Goal: Navigation & Orientation: Find specific page/section

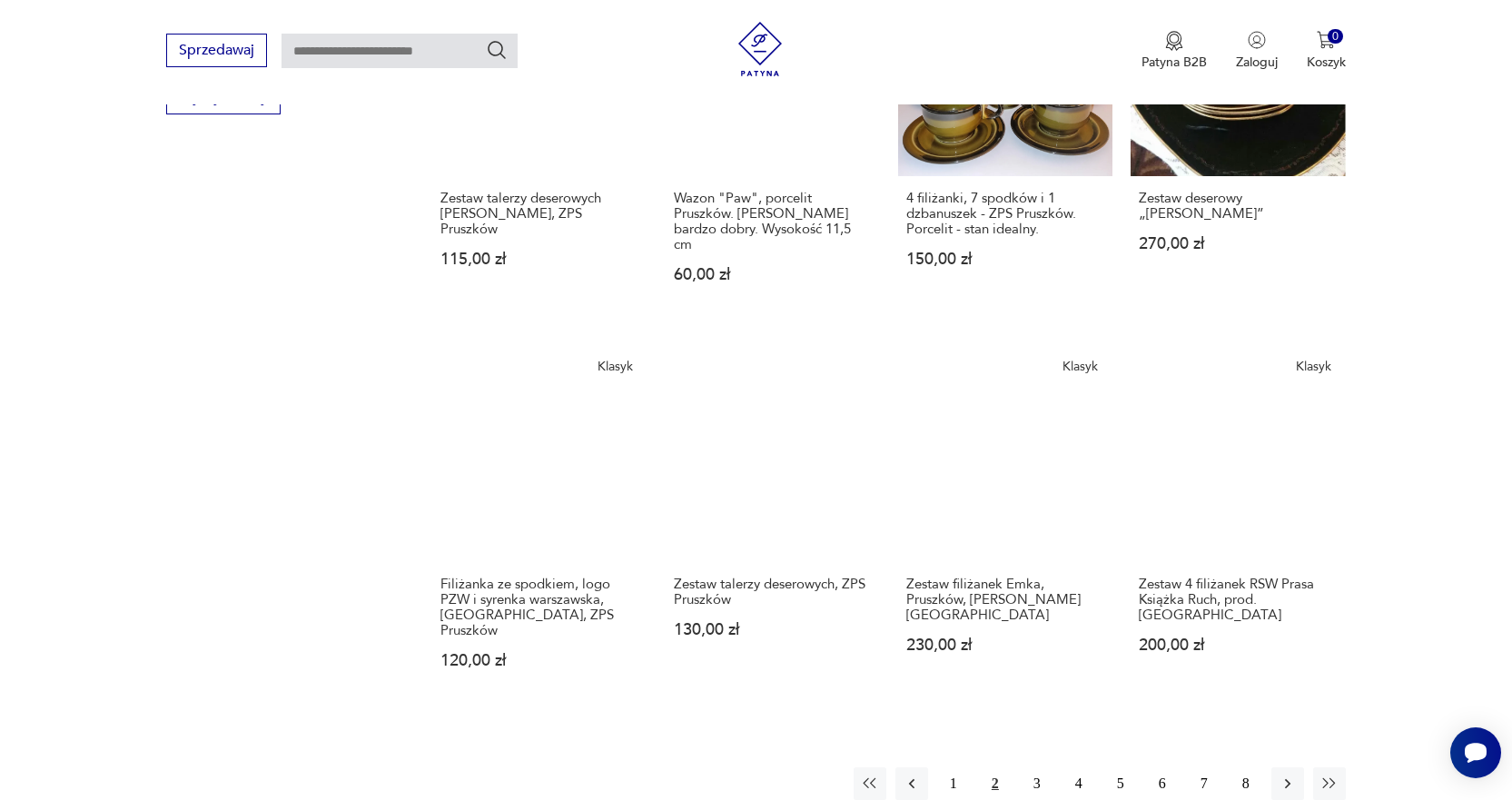
scroll to position [1249, 0]
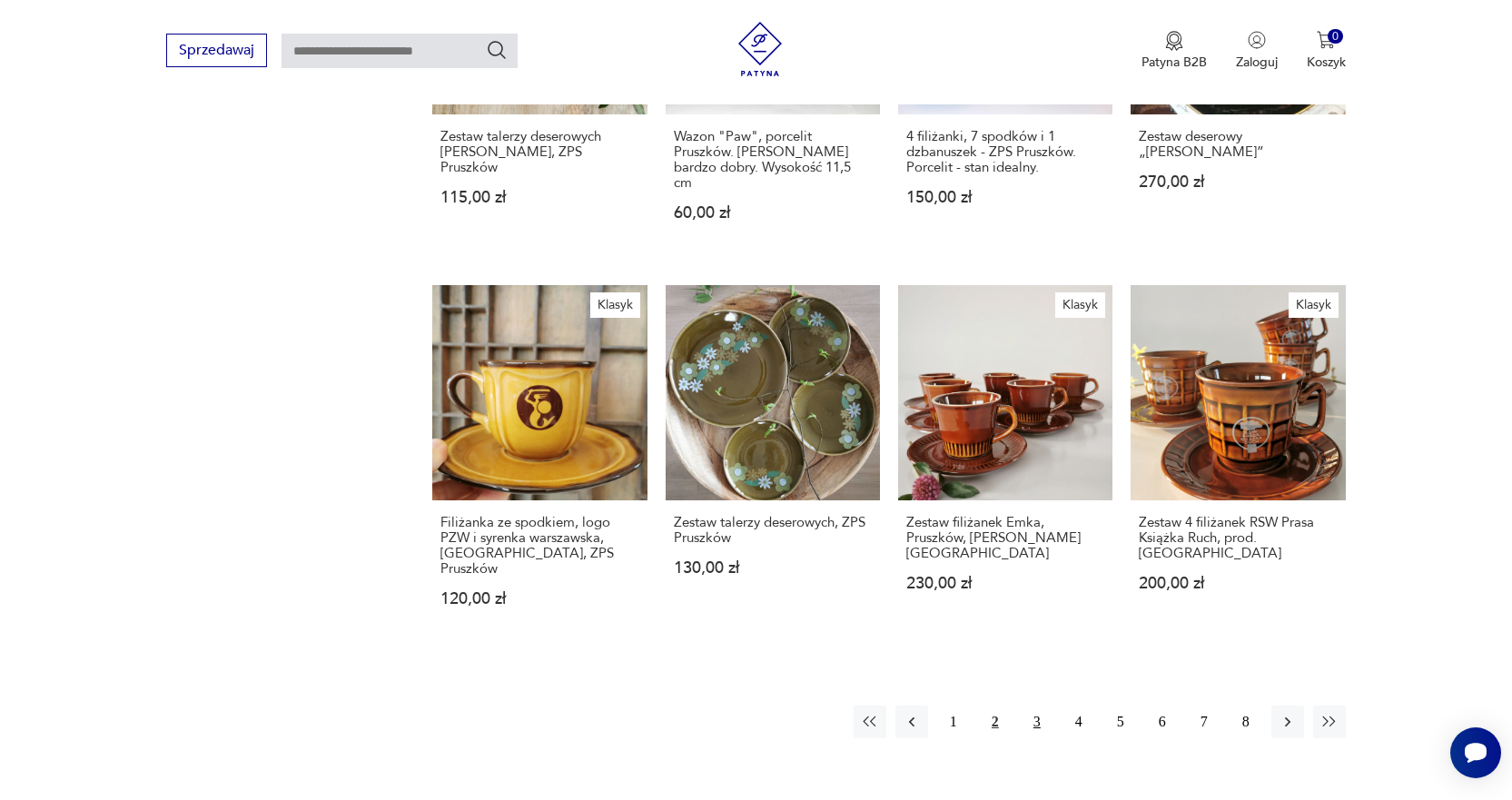
click at [1040, 706] on button "3" at bounding box center [1037, 722] width 33 height 33
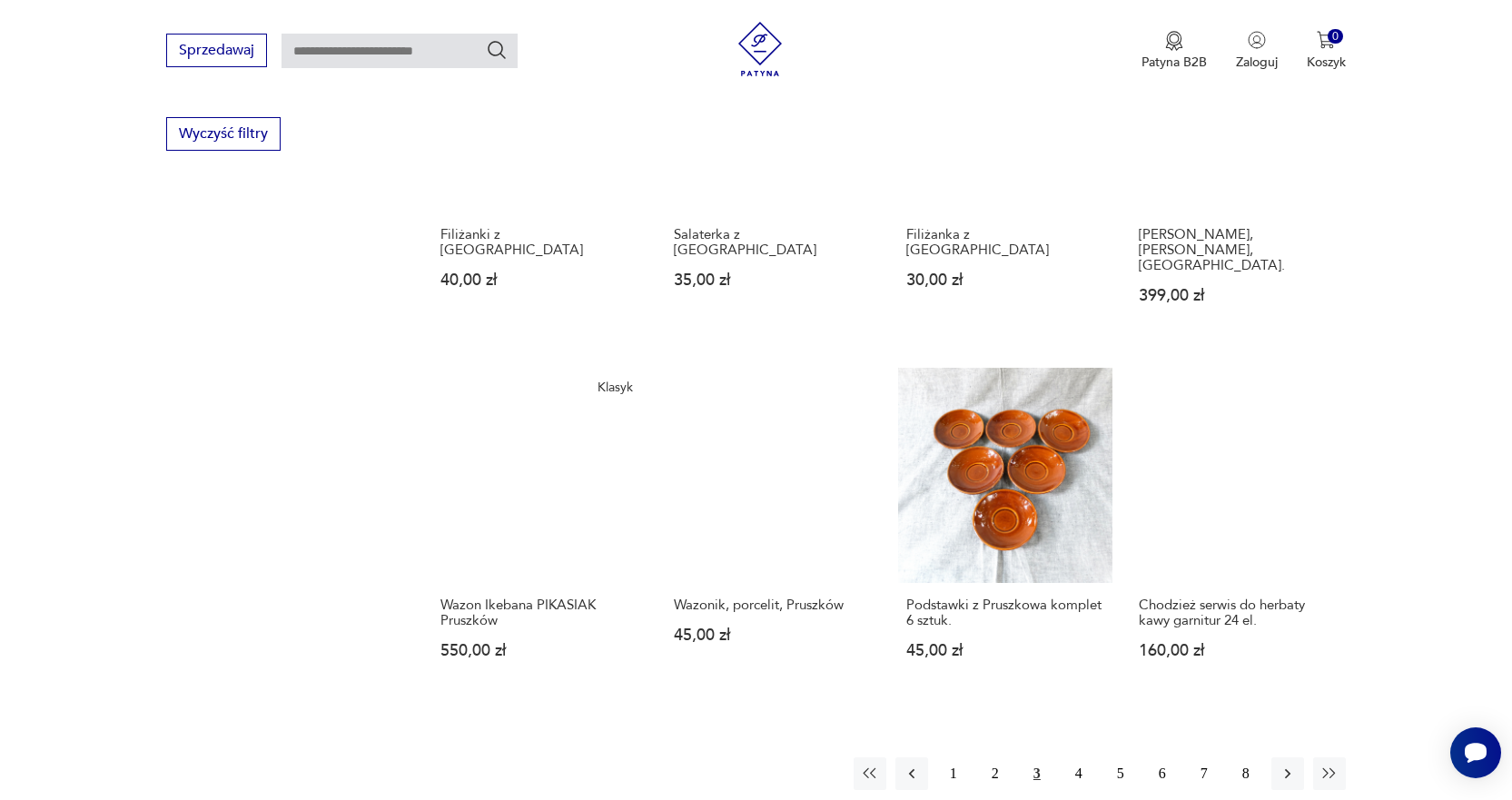
scroll to position [1158, 0]
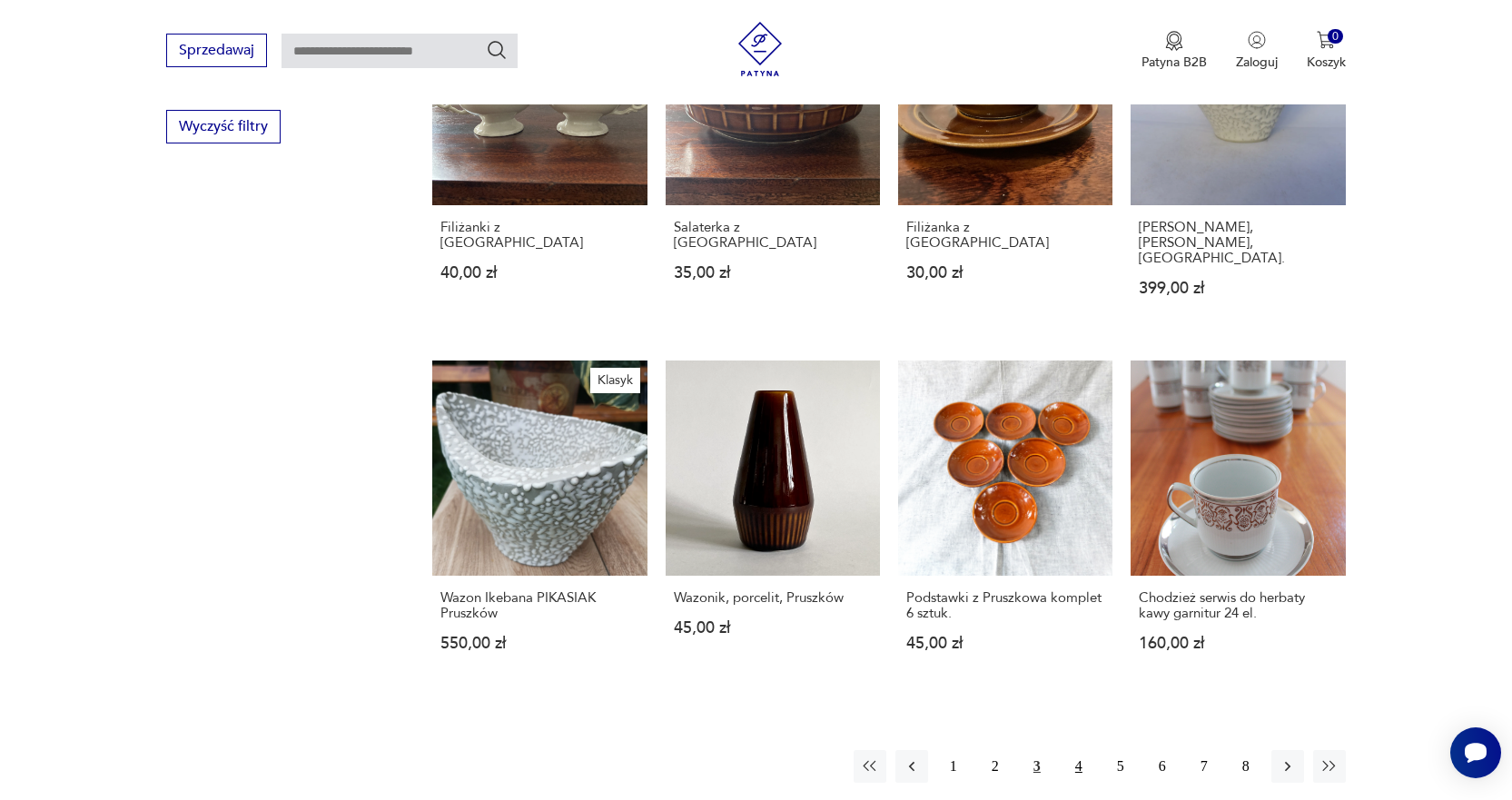
click at [1080, 751] on button "4" at bounding box center [1079, 767] width 33 height 33
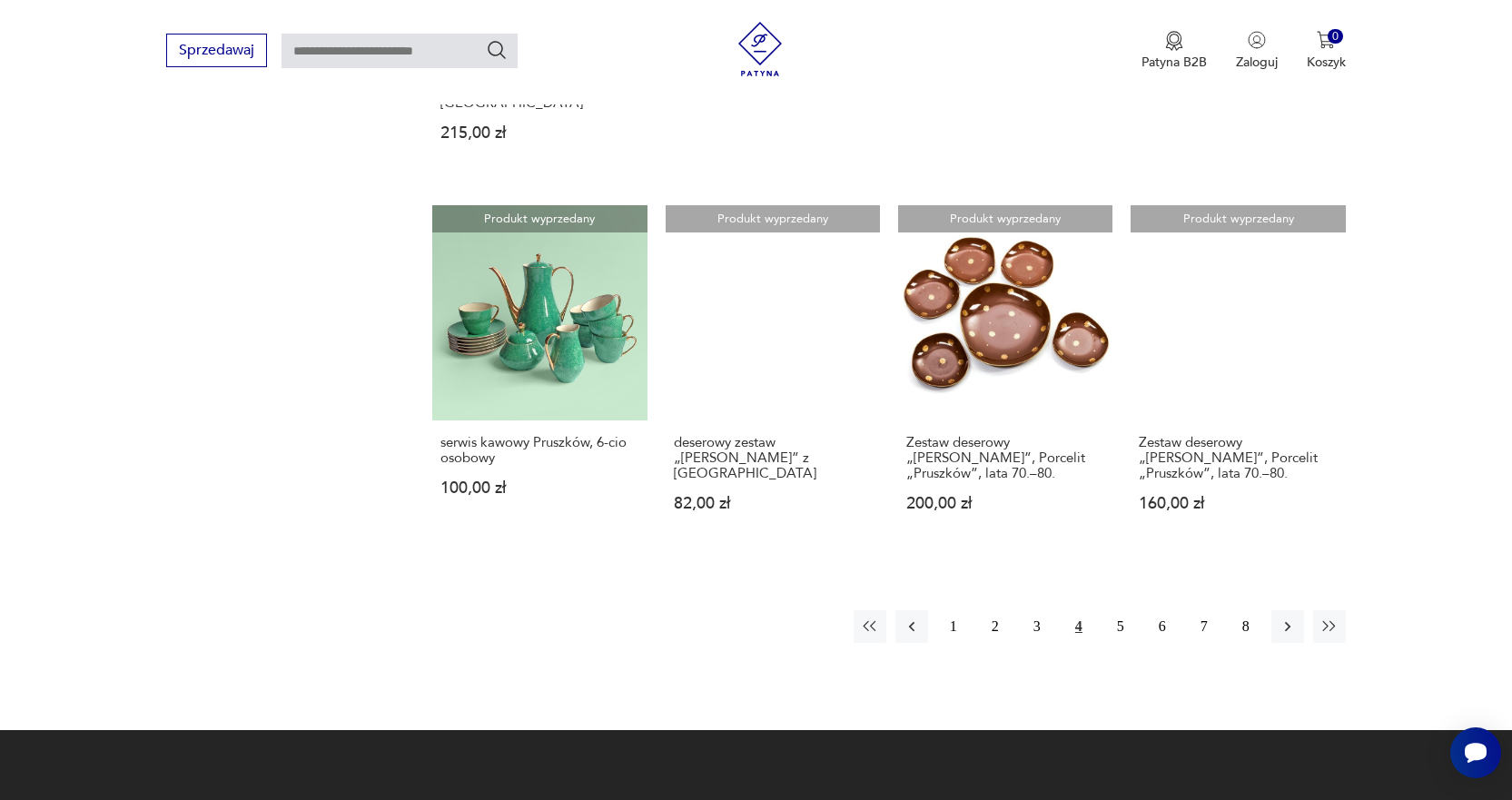
scroll to position [1340, 0]
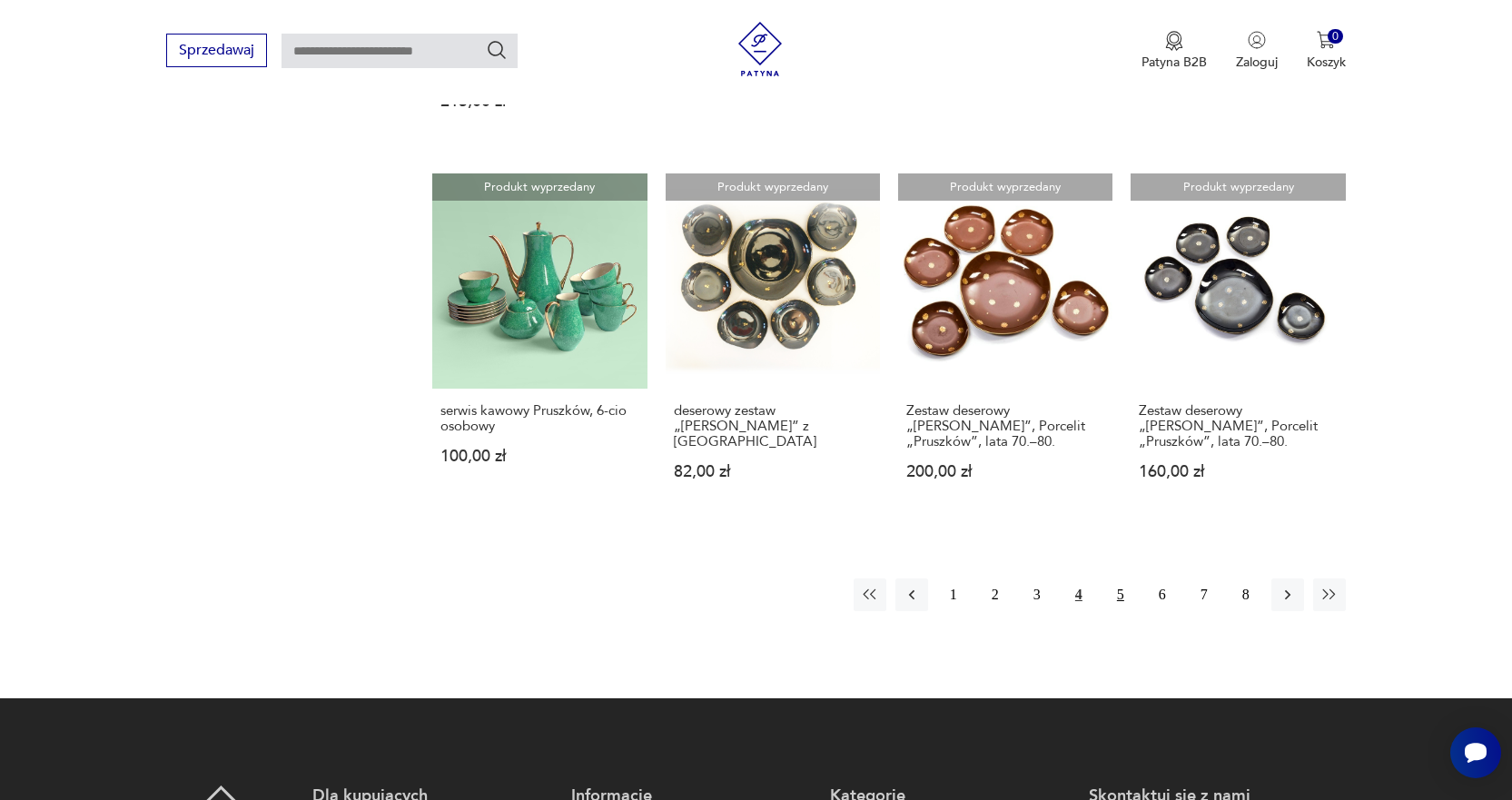
click at [1128, 581] on button "5" at bounding box center [1121, 595] width 33 height 33
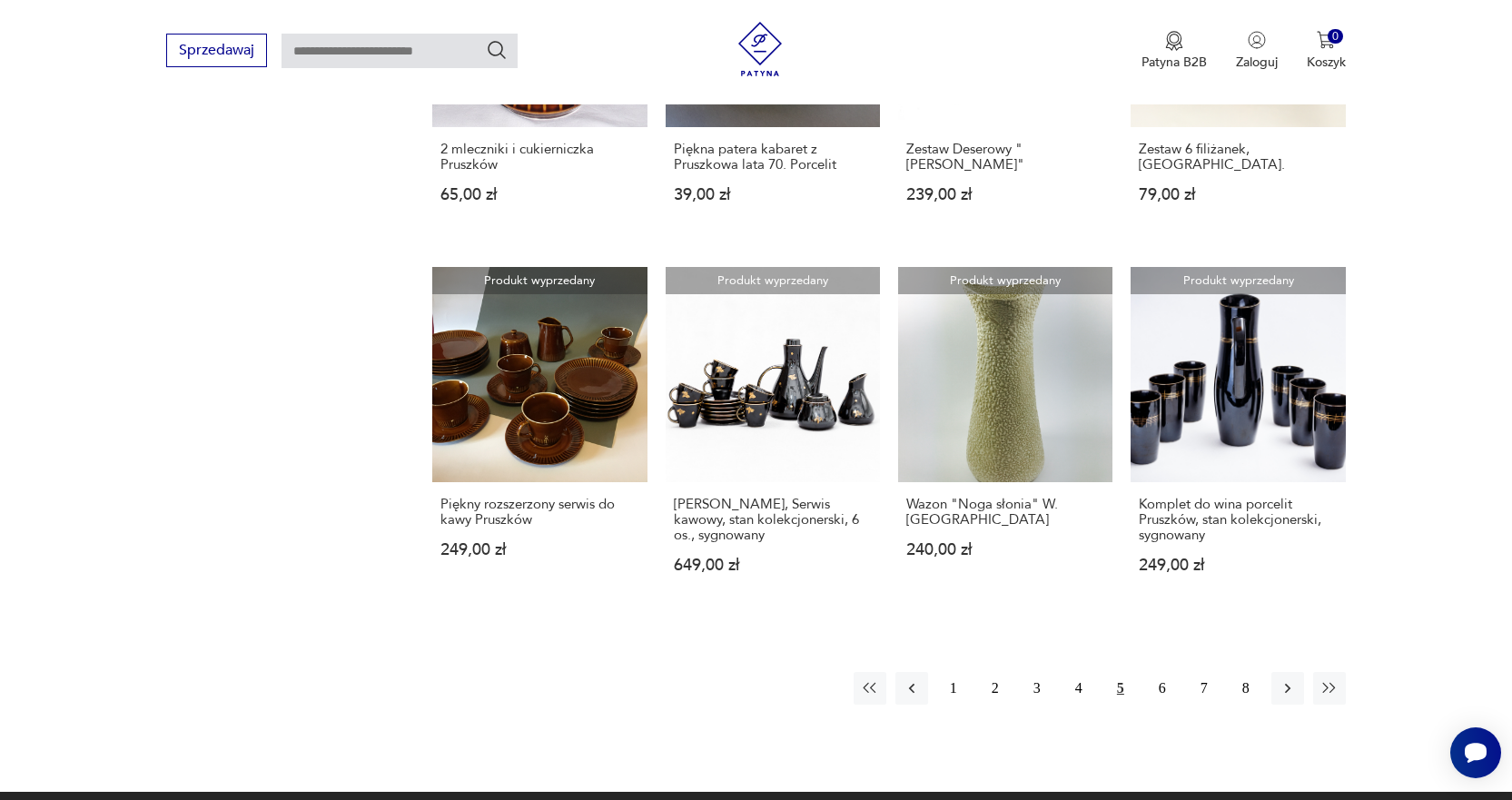
scroll to position [1249, 0]
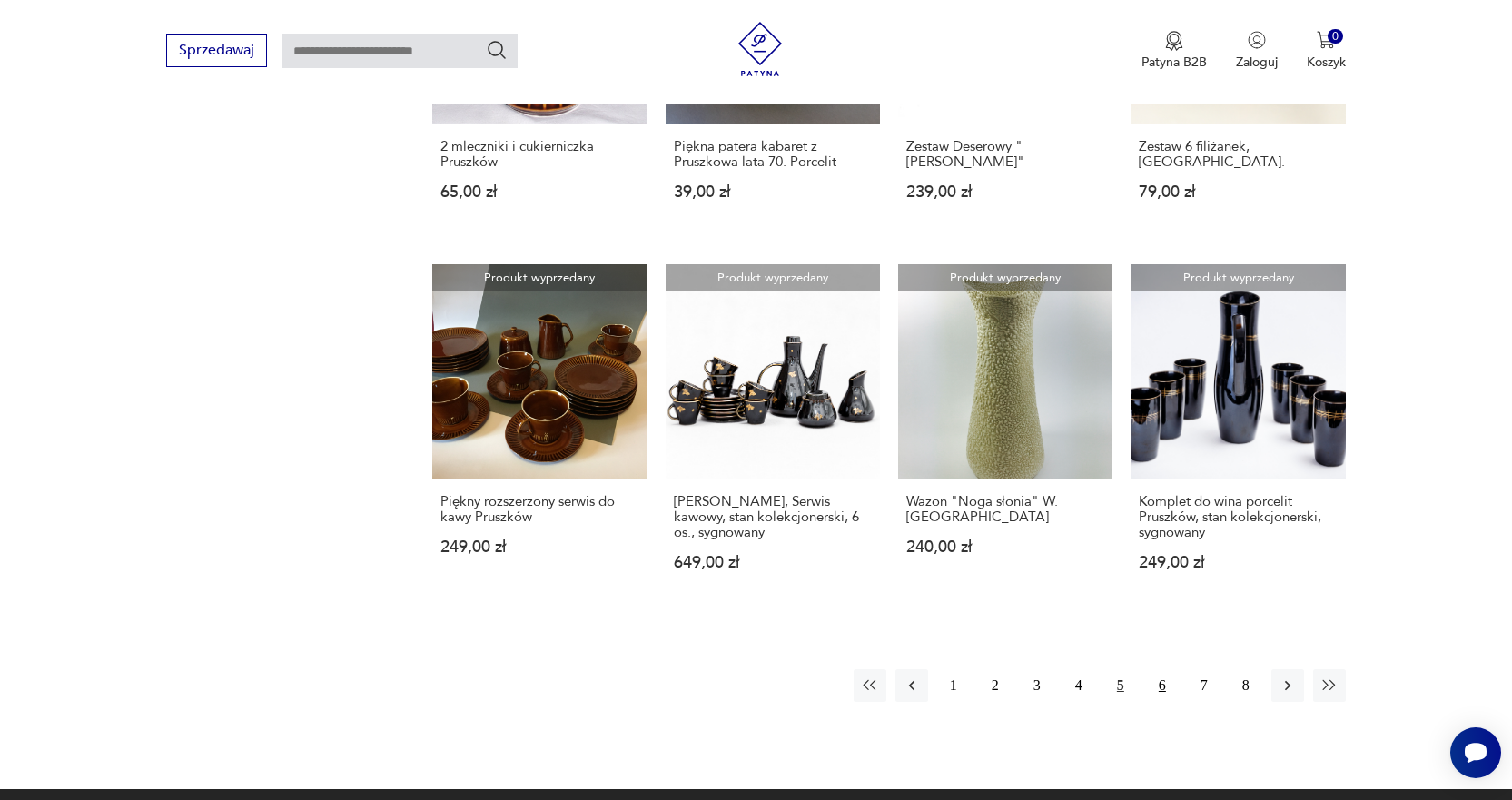
click at [1164, 671] on button "6" at bounding box center [1162, 686] width 33 height 33
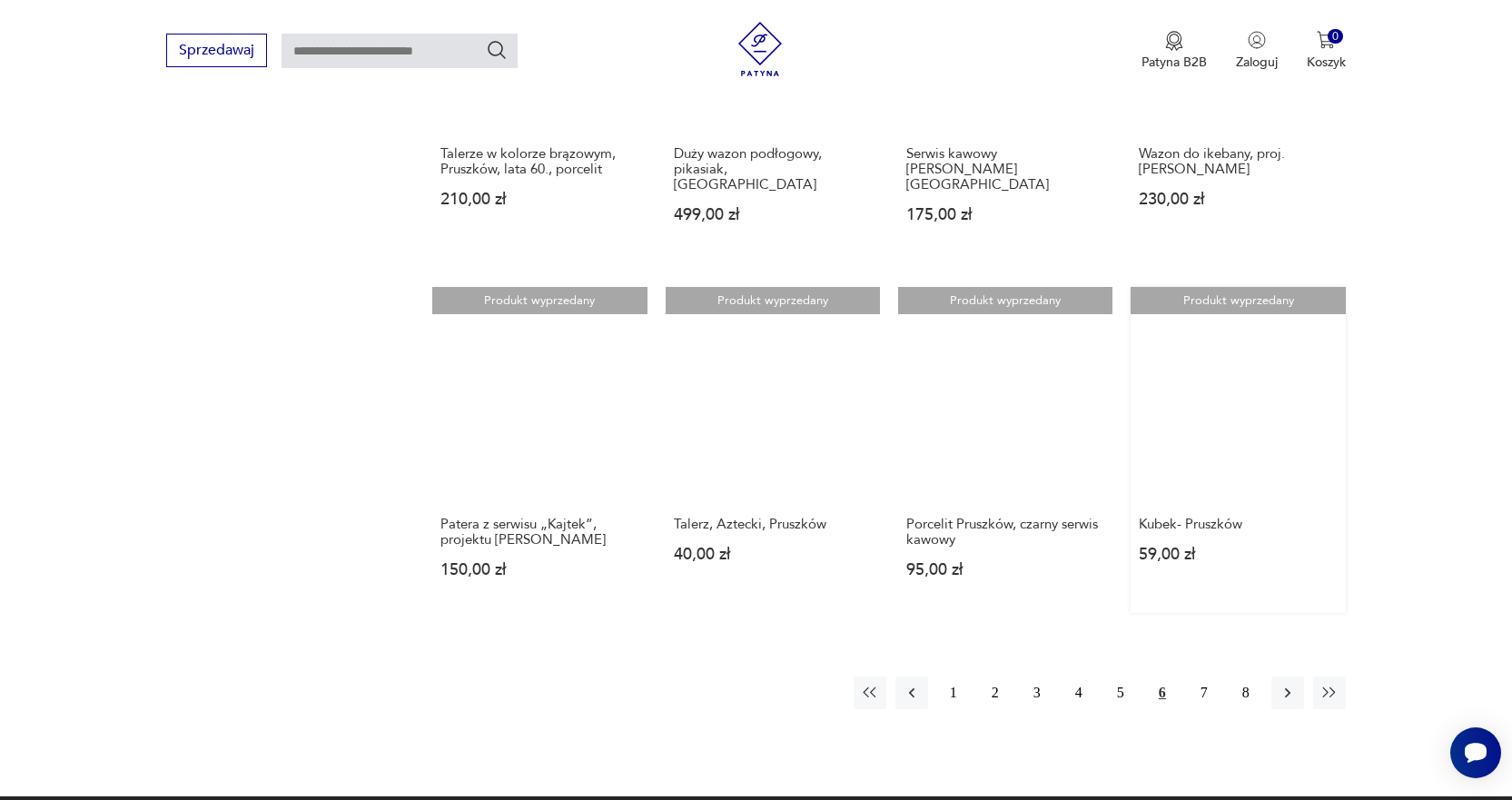
scroll to position [1249, 0]
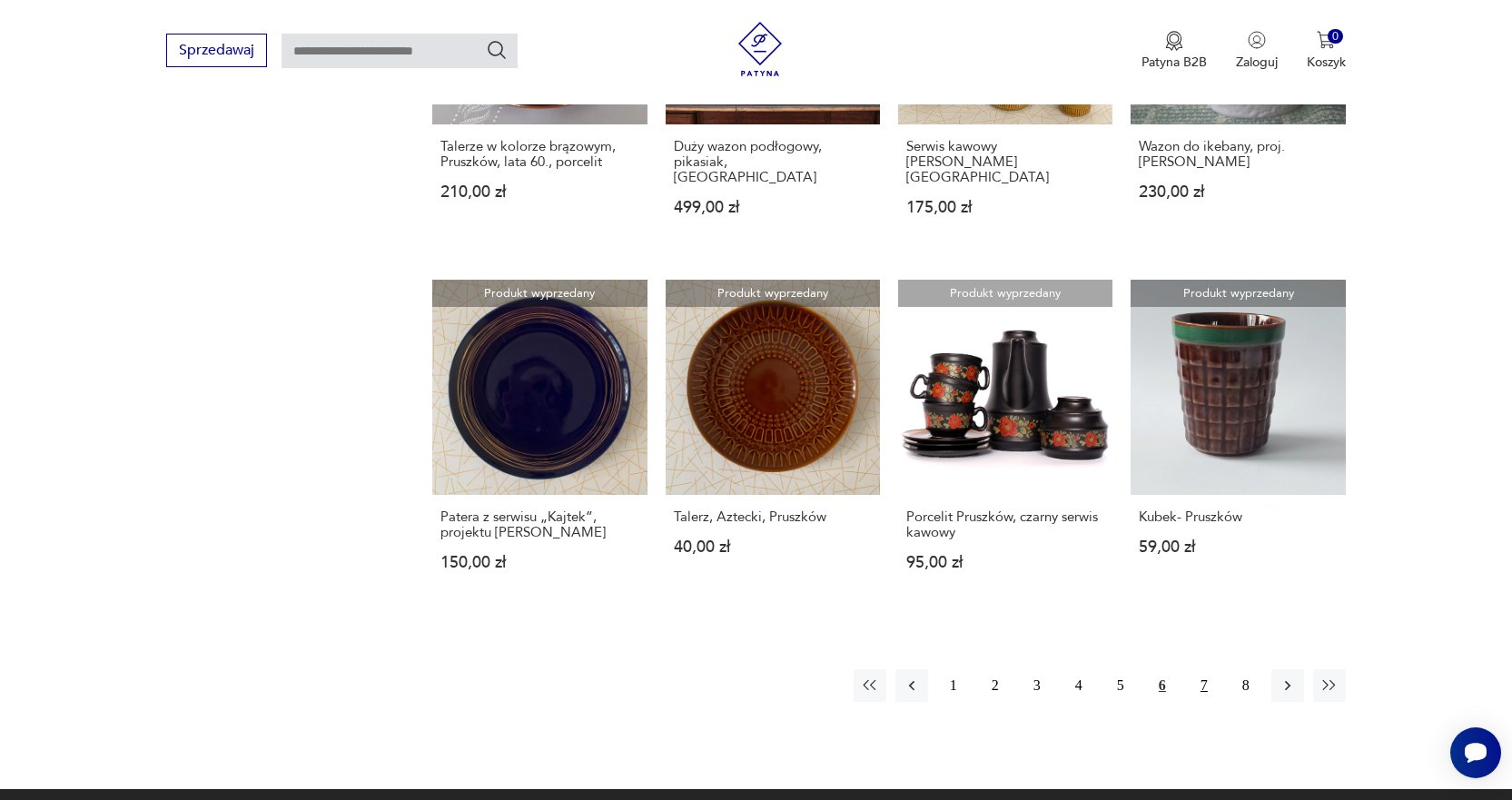
click at [1204, 669] on button "7" at bounding box center [1204, 686] width 33 height 33
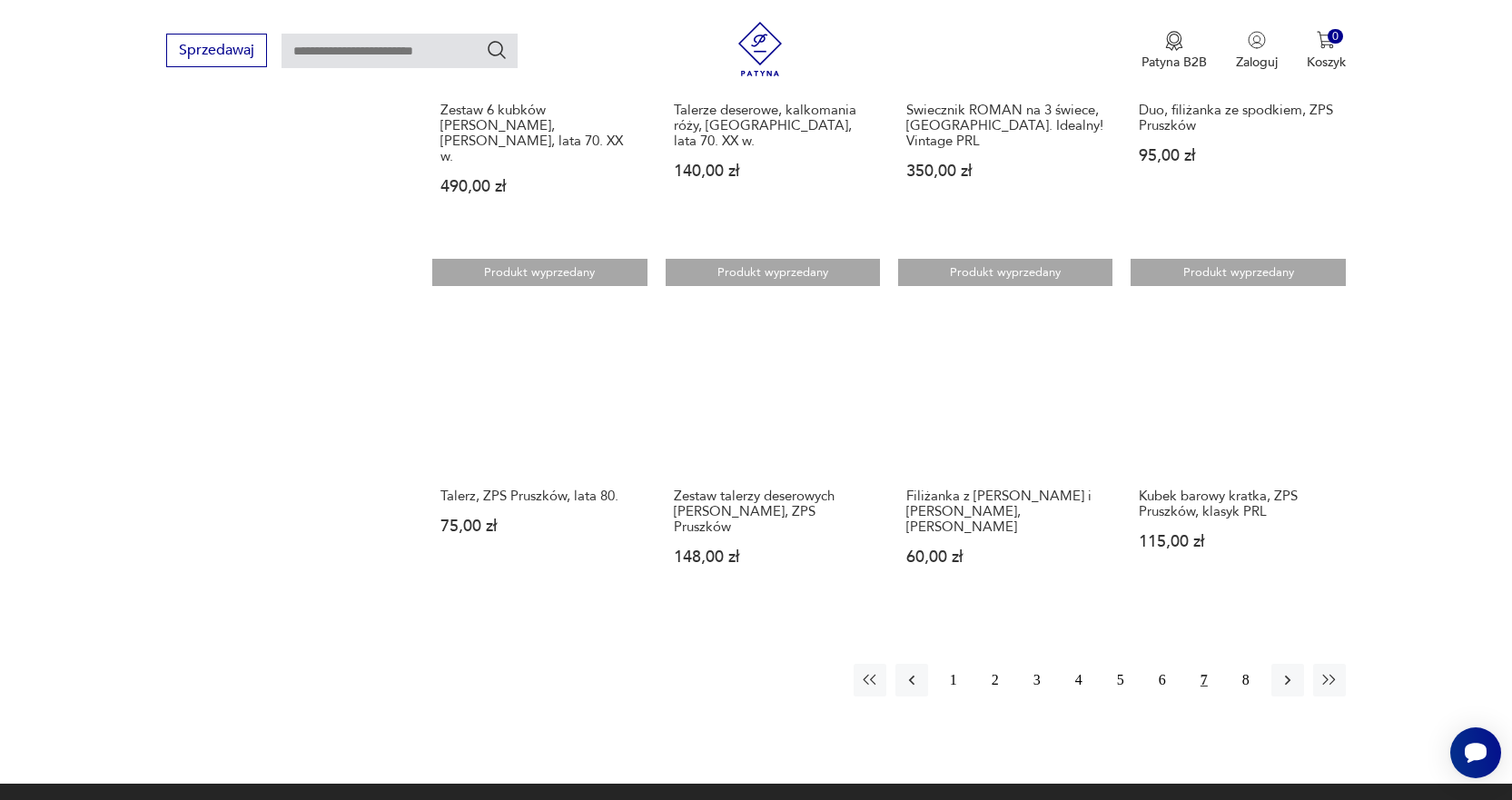
scroll to position [1340, 0]
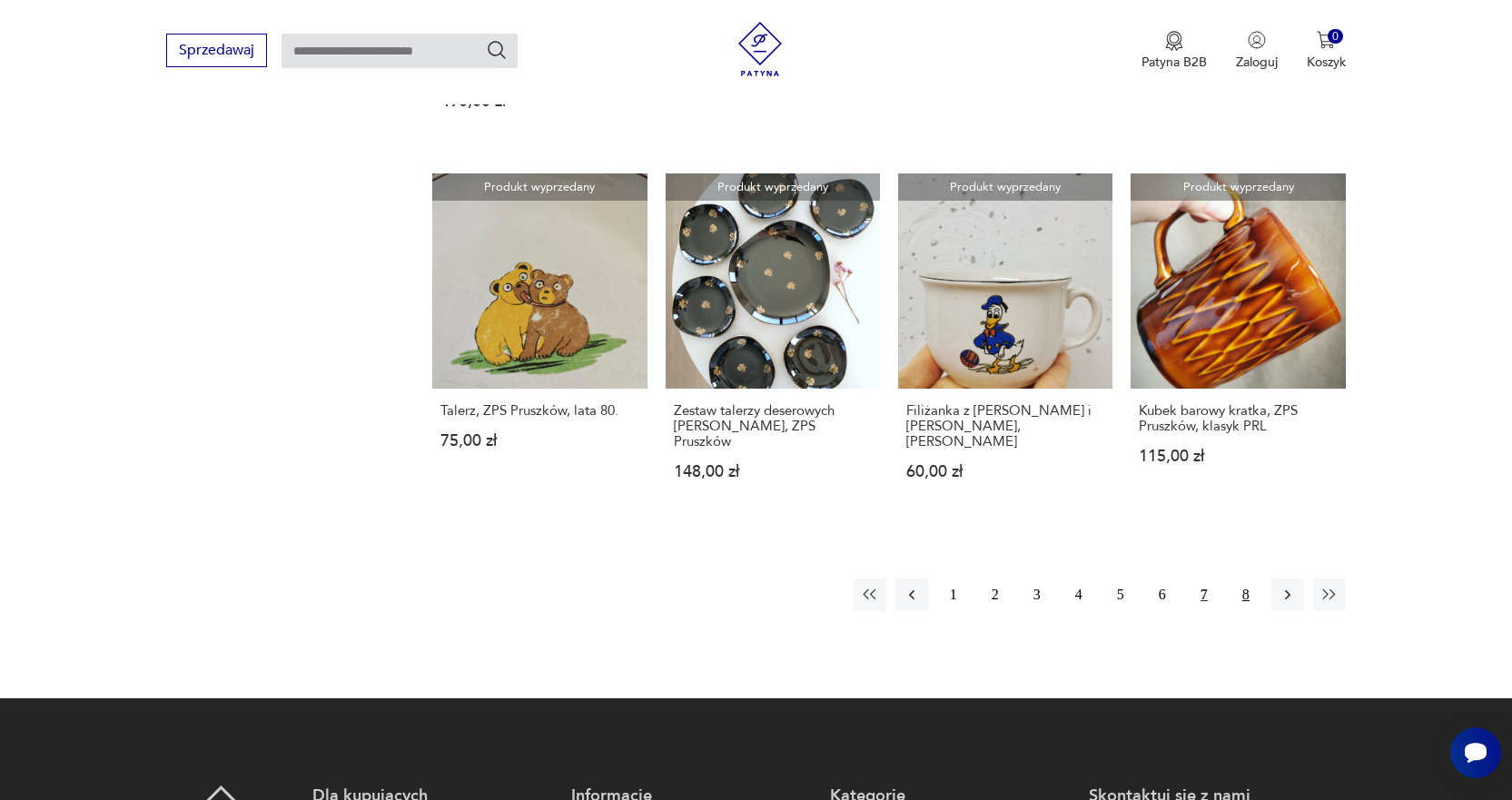
click at [1248, 579] on button "8" at bounding box center [1246, 595] width 33 height 33
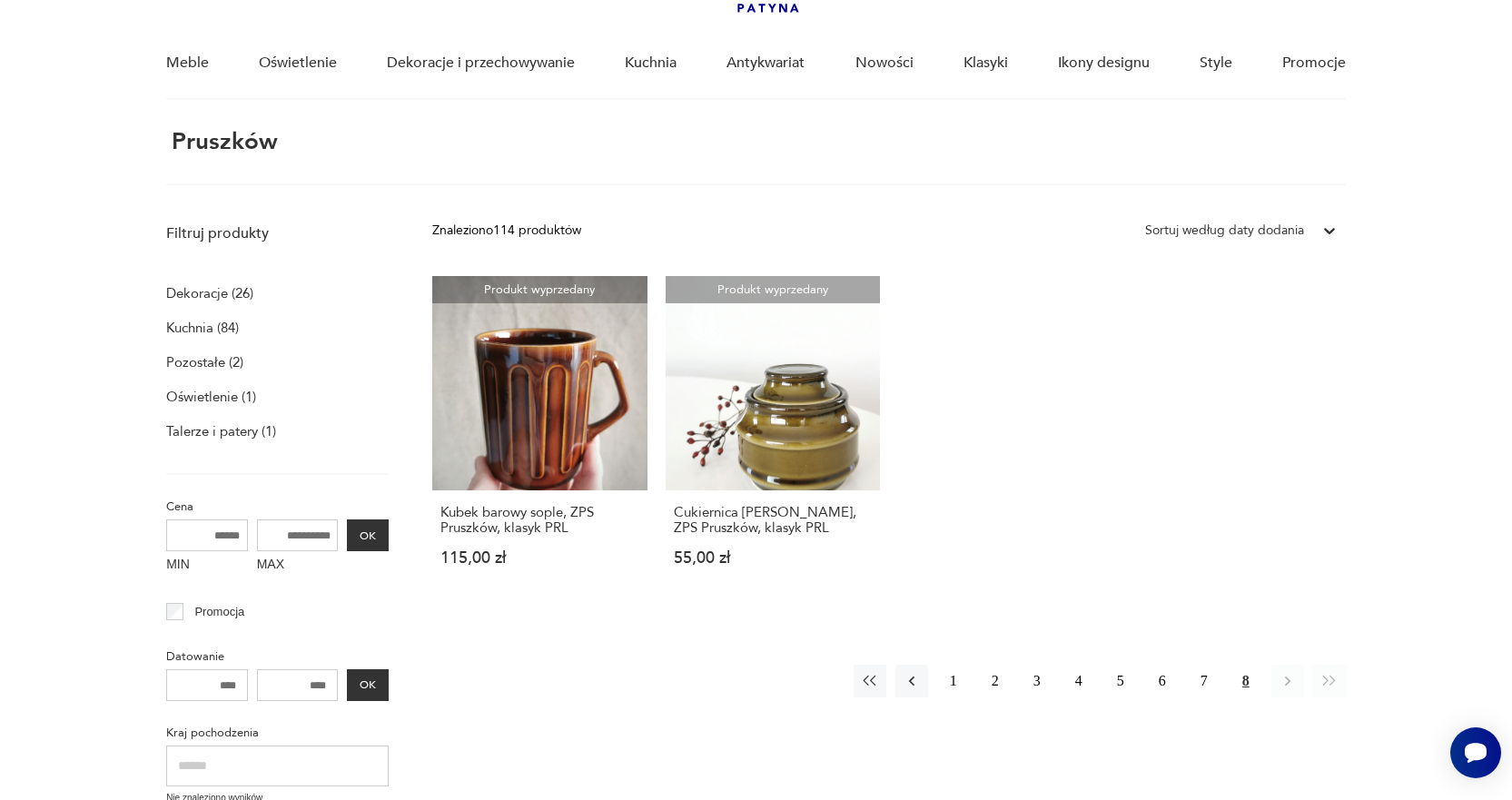
scroll to position [159, 0]
